Goal: Task Accomplishment & Management: Use online tool/utility

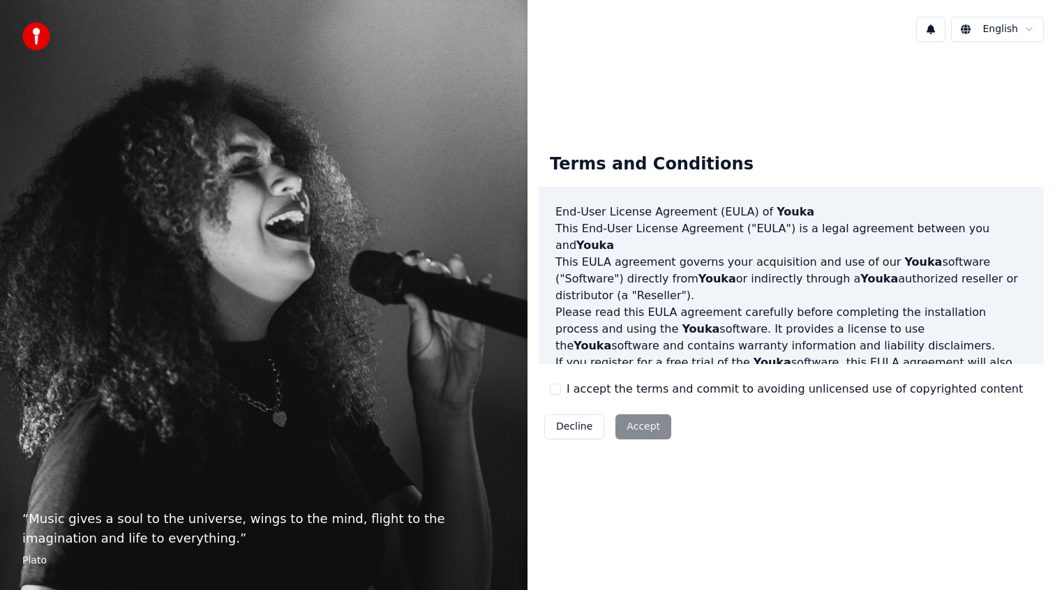
click at [635, 403] on div "Terms and Conditions End-User License Agreement (EULA) of Youka This End-User L…" at bounding box center [791, 293] width 505 height 303
click at [566, 391] on div "I accept the terms and commit to avoiding unlicensed use of copyrighted content" at bounding box center [786, 389] width 473 height 17
click at [559, 389] on button "I accept the terms and commit to avoiding unlicensed use of copyrighted content" at bounding box center [555, 389] width 11 height 11
click at [635, 422] on button "Accept" at bounding box center [644, 427] width 56 height 25
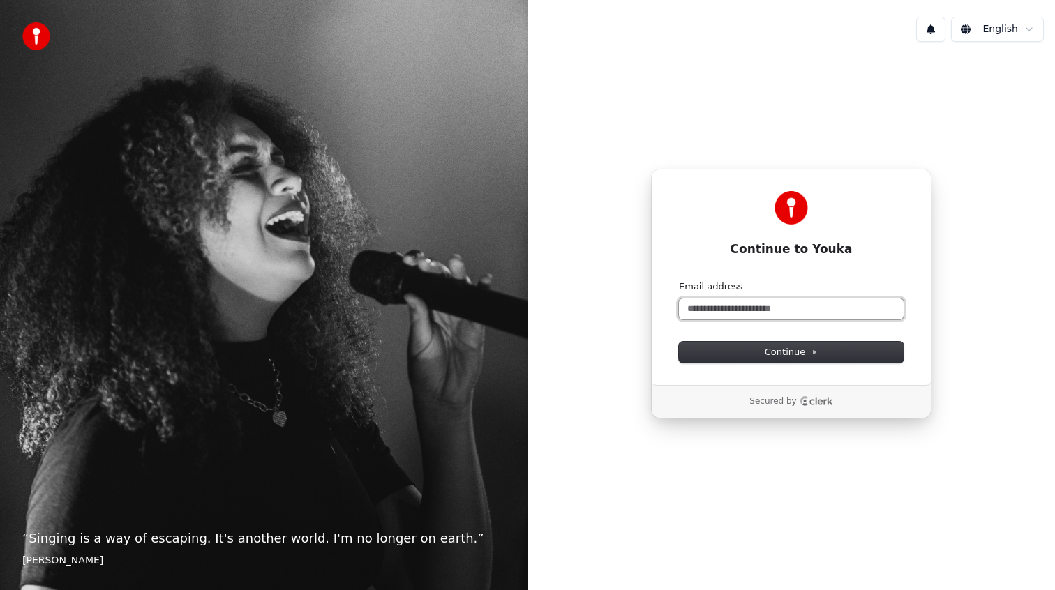
click at [792, 315] on input "Email address" at bounding box center [791, 309] width 225 height 21
click at [805, 351] on span "Continue" at bounding box center [791, 352] width 53 height 13
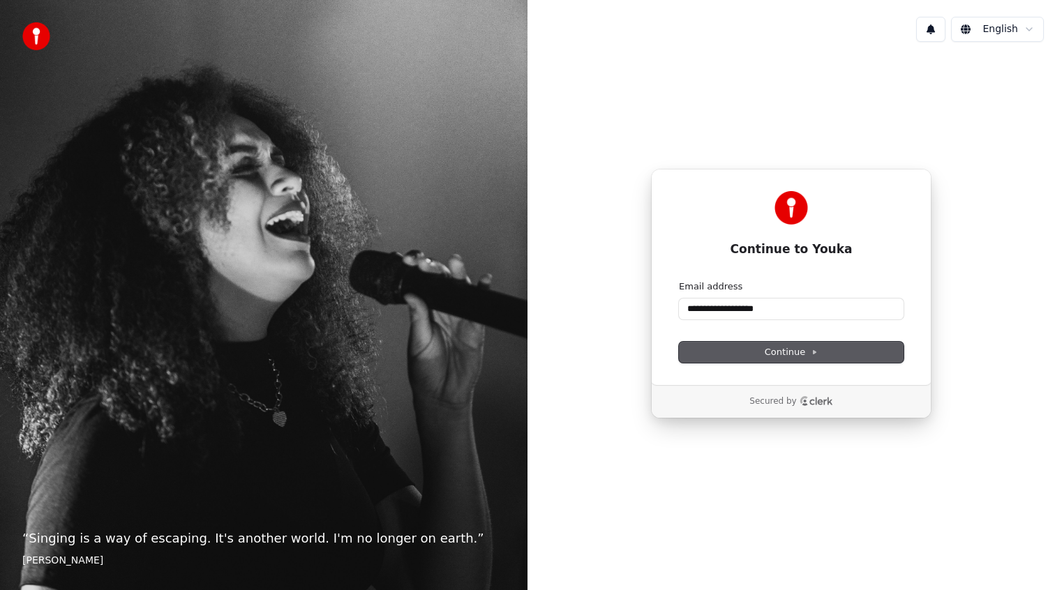
type input "**********"
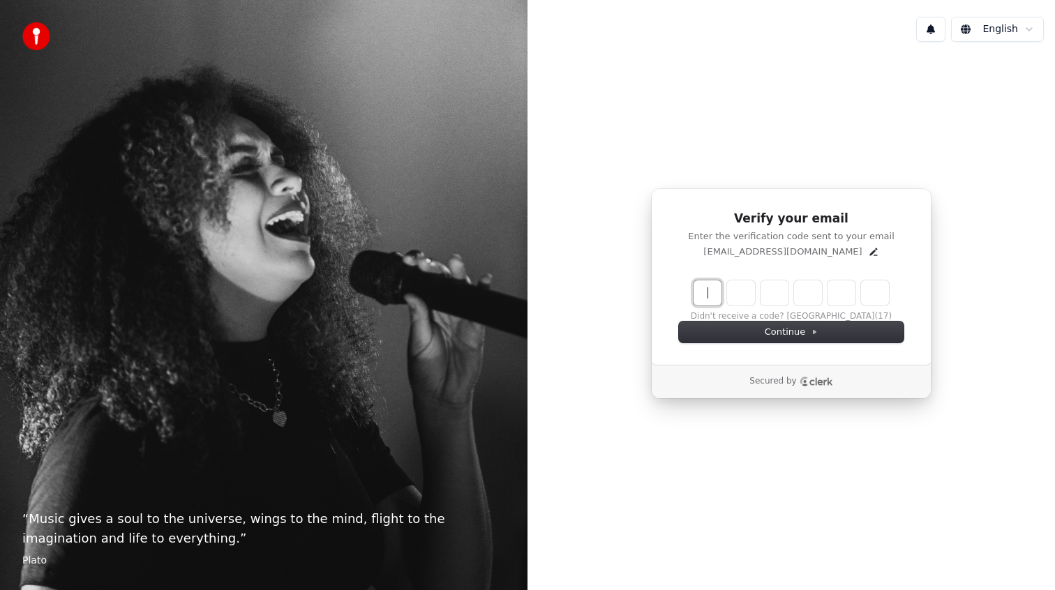
click at [717, 293] on input "Enter verification code" at bounding box center [805, 293] width 223 height 25
type input "******"
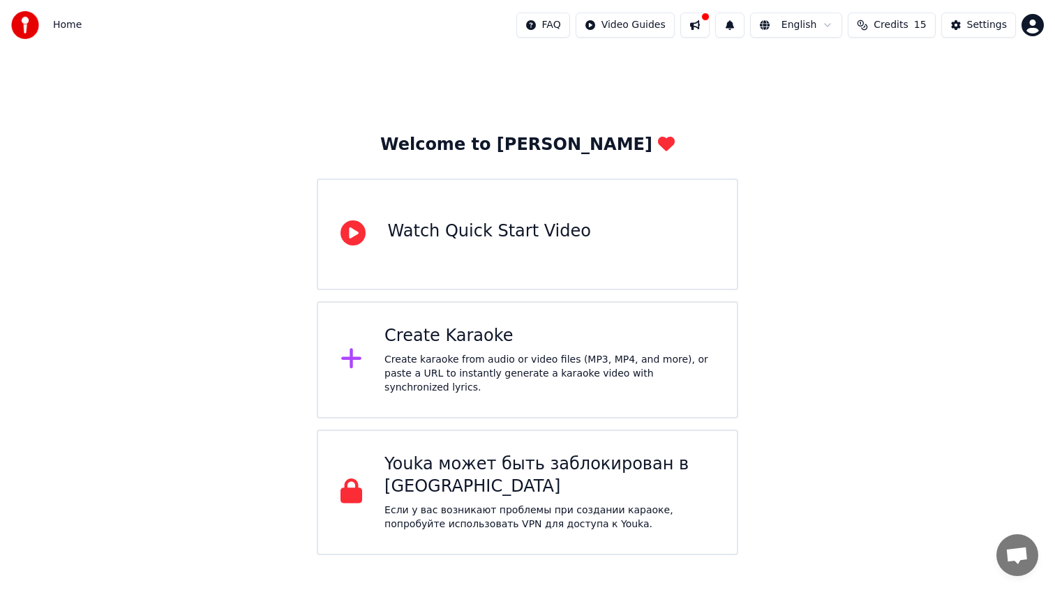
click at [588, 368] on div "Create karaoke from audio or video files (MP3, MP4, and more), or paste a URL t…" at bounding box center [550, 374] width 330 height 42
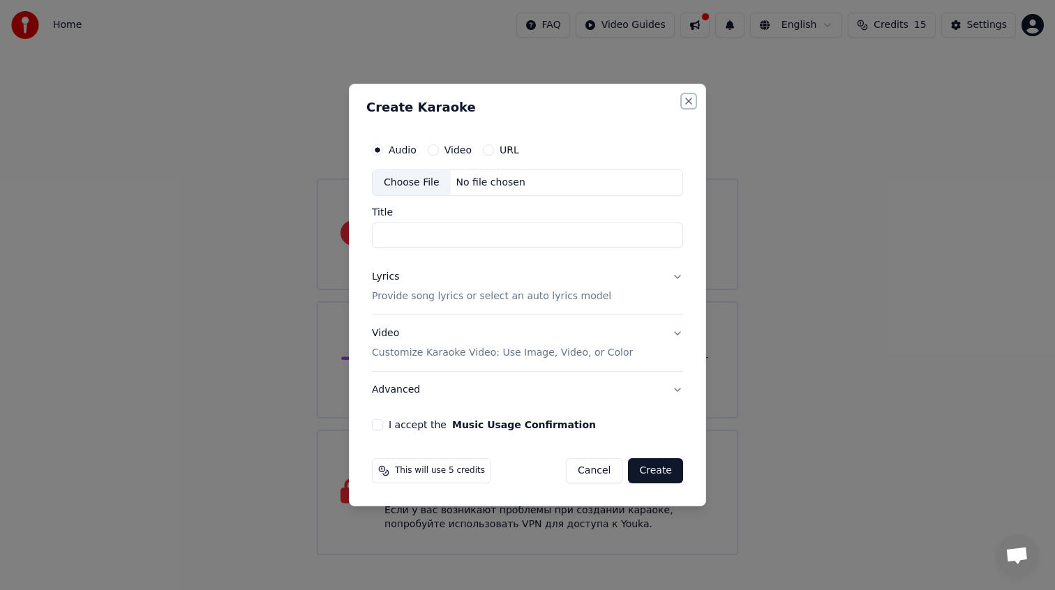
click at [683, 103] on button "Close" at bounding box center [688, 101] width 11 height 11
